Goal: Register for event/course

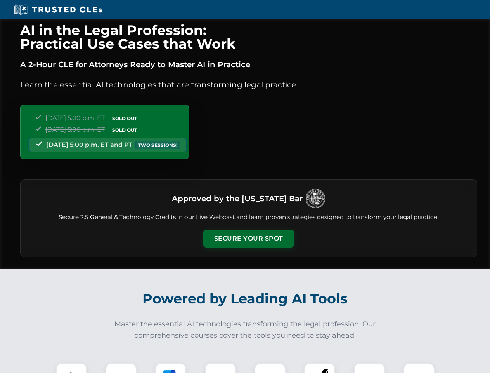
click at [248, 238] on button "Secure Your Spot" at bounding box center [248, 238] width 91 height 18
click at [71, 368] on img at bounding box center [71, 378] width 23 height 23
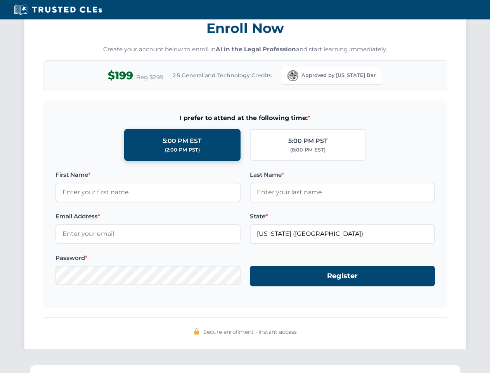
scroll to position [762, 0]
